Goal: Transaction & Acquisition: Purchase product/service

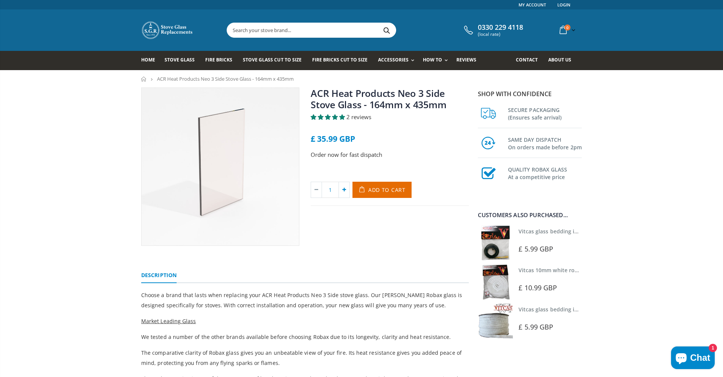
click at [345, 192] on icon at bounding box center [344, 189] width 11 height 15
type input "2"
click at [384, 191] on span "Add to Cart" at bounding box center [386, 189] width 37 height 7
click at [366, 235] on div "ACR Heat Products Neo 3 Side Stove Glass - 164mm x 435mm 2 reviews £ 35.99 GBP …" at bounding box center [390, 166] width 170 height 158
click at [271, 34] on input "text" at bounding box center [353, 30] width 253 height 14
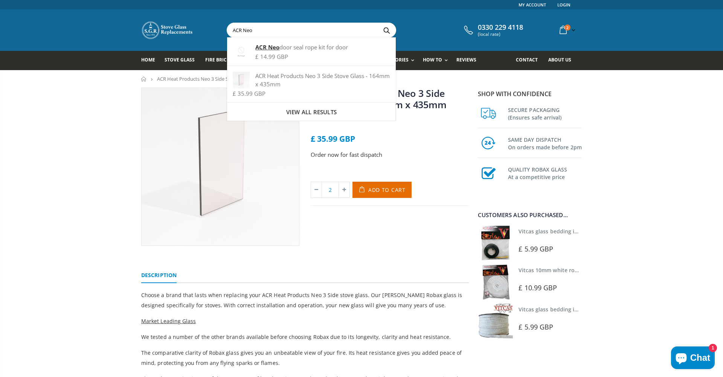
type input "ACR Neo"
click at [387, 30] on button "Search" at bounding box center [386, 30] width 17 height 14
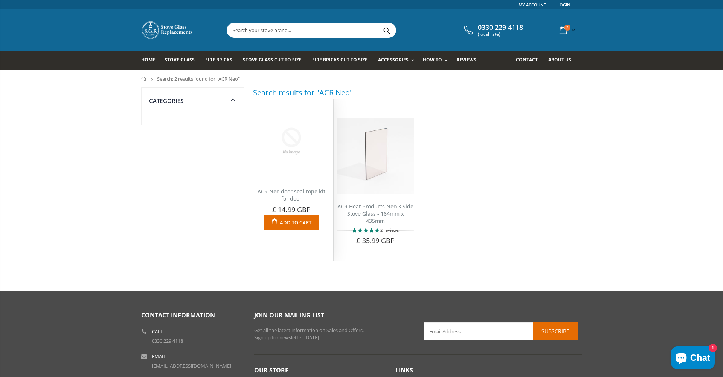
click at [283, 156] on img at bounding box center [292, 141] width 76 height 76
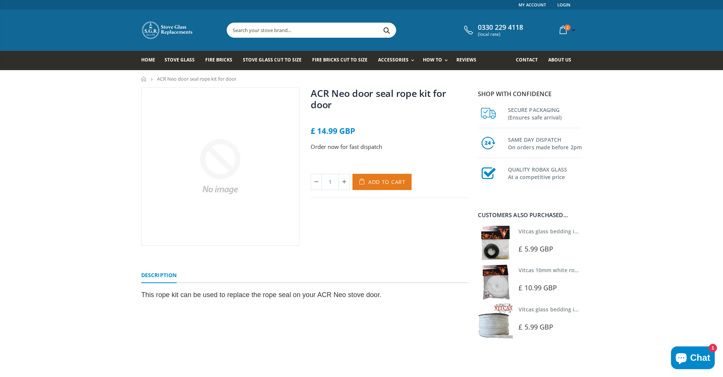
click at [378, 178] on span "Add to Cart" at bounding box center [386, 181] width 37 height 7
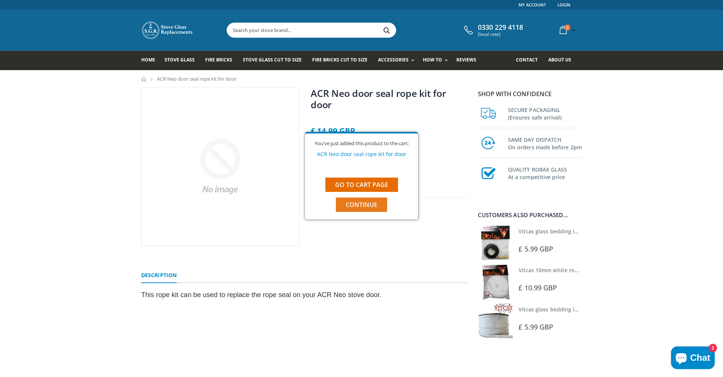
click at [364, 205] on span "Continue" at bounding box center [362, 204] width 32 height 8
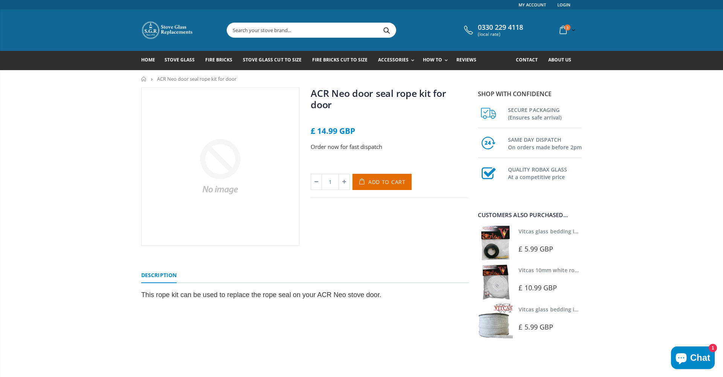
click at [539, 309] on link "Vitcas glass bedding in tape - 2mm x 15mm x 2 meters (White)" at bounding box center [599, 309] width 160 height 7
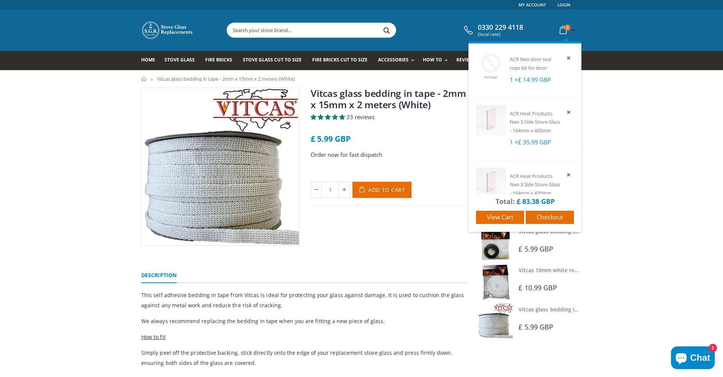
click at [563, 32] on icon at bounding box center [563, 30] width 13 height 14
click at [500, 216] on span "View cart" at bounding box center [500, 217] width 27 height 8
